Goal: Find specific page/section: Find specific page/section

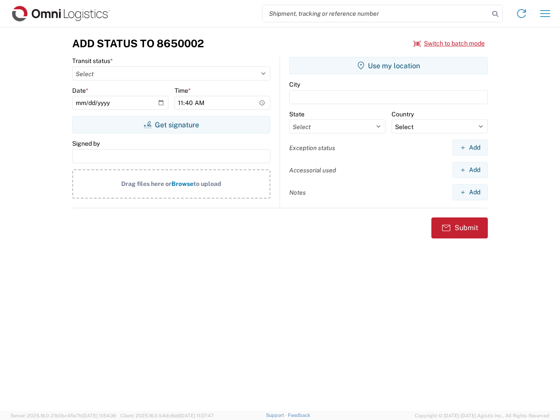
click at [376, 14] on input "search" at bounding box center [376, 13] width 227 height 17
click at [495, 14] on icon at bounding box center [495, 14] width 12 height 12
click at [522, 14] on icon at bounding box center [522, 14] width 14 height 14
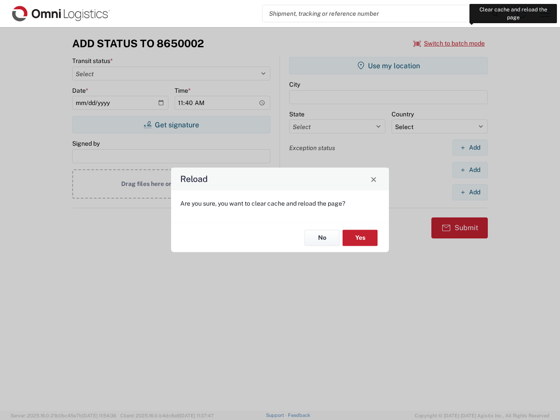
click at [545, 14] on icon "button" at bounding box center [546, 13] width 10 height 7
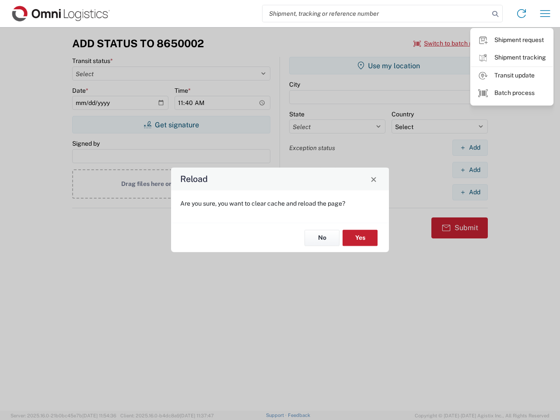
click at [449, 43] on div "Reload Are you sure, you want to clear cache and reload the page? No Yes" at bounding box center [280, 210] width 560 height 420
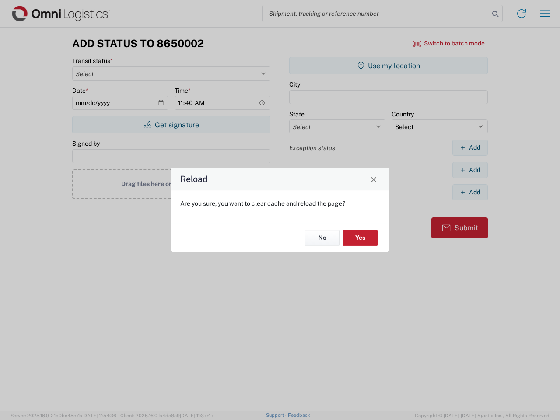
click at [171, 125] on div "Reload Are you sure, you want to clear cache and reload the page? No Yes" at bounding box center [280, 210] width 560 height 420
click at [389, 66] on div "Reload Are you sure, you want to clear cache and reload the page? No Yes" at bounding box center [280, 210] width 560 height 420
click at [470, 147] on div "Reload Are you sure, you want to clear cache and reload the page? No Yes" at bounding box center [280, 210] width 560 height 420
click at [470, 170] on div "Reload Are you sure, you want to clear cache and reload the page? No Yes" at bounding box center [280, 210] width 560 height 420
click at [470, 192] on div "Reload Are you sure, you want to clear cache and reload the page? No Yes" at bounding box center [280, 210] width 560 height 420
